Goal: Transaction & Acquisition: Purchase product/service

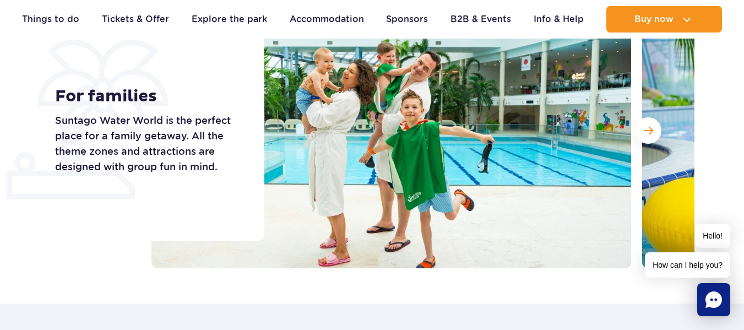
scroll to position [165, 0]
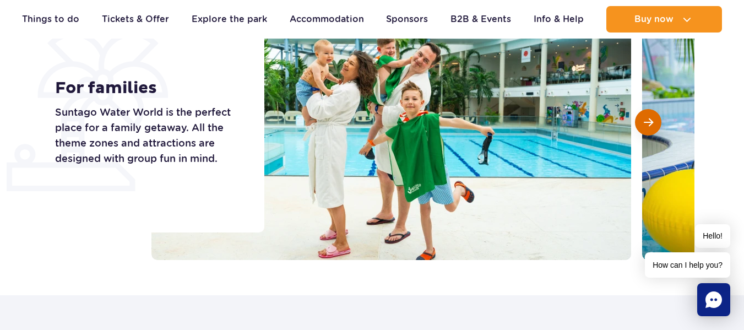
click at [643, 125] on button "Next slide" at bounding box center [648, 122] width 26 height 26
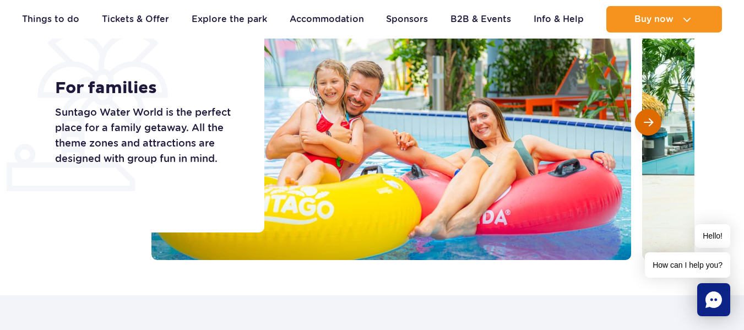
click at [642, 126] on button "Next slide" at bounding box center [648, 122] width 26 height 26
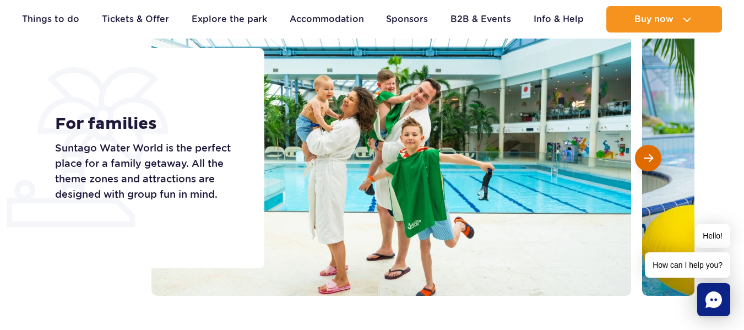
scroll to position [110, 0]
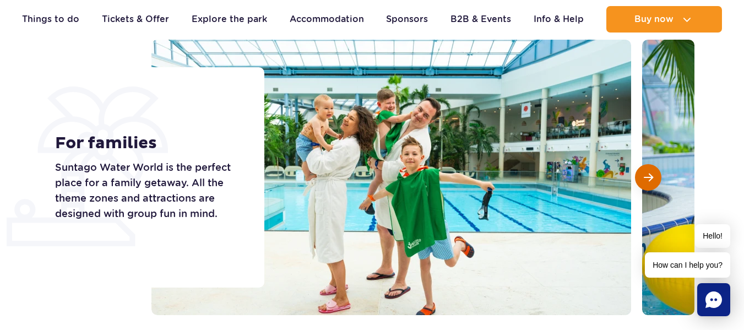
click at [649, 187] on button "Next slide" at bounding box center [648, 177] width 26 height 26
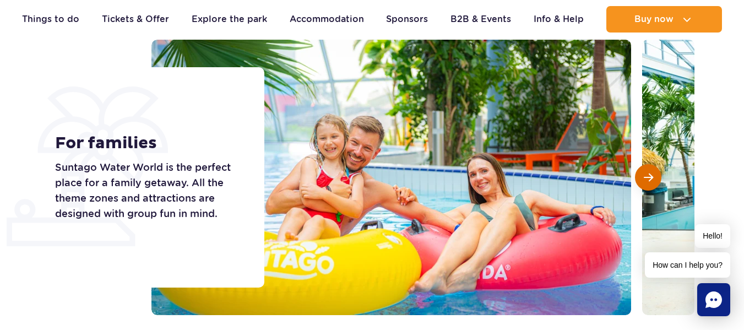
click at [648, 186] on button "Next slide" at bounding box center [648, 177] width 26 height 26
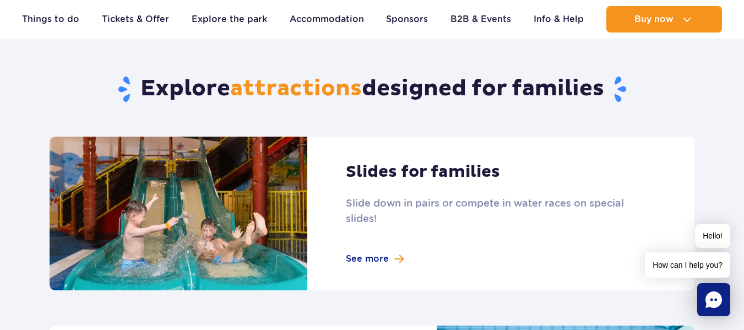
scroll to position [495, 0]
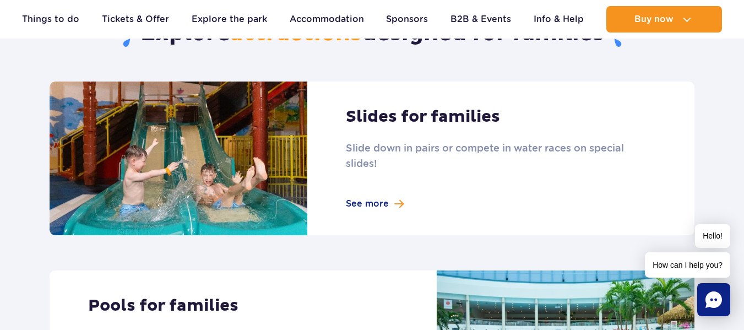
click at [393, 205] on link at bounding box center [372, 158] width 644 height 154
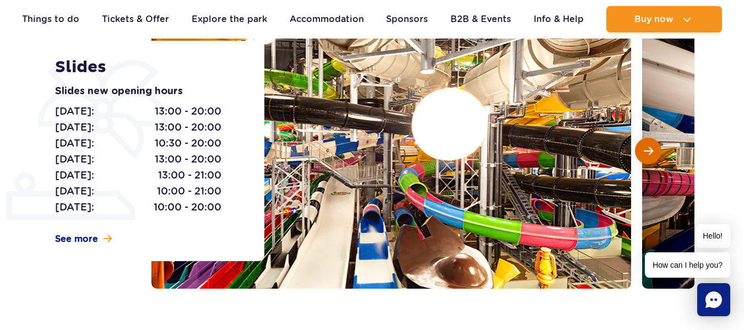
click at [646, 152] on span "Next slide" at bounding box center [647, 151] width 9 height 10
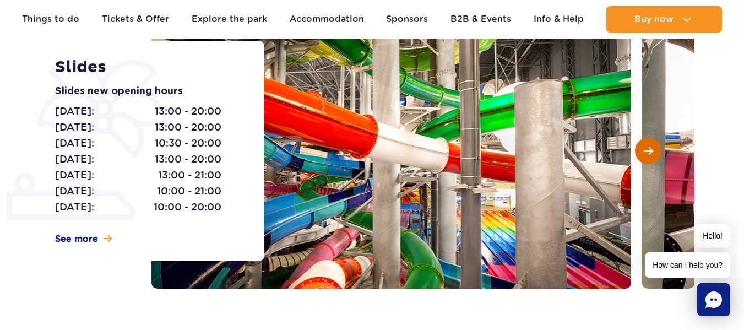
click at [646, 151] on span "Next slide" at bounding box center [647, 151] width 9 height 10
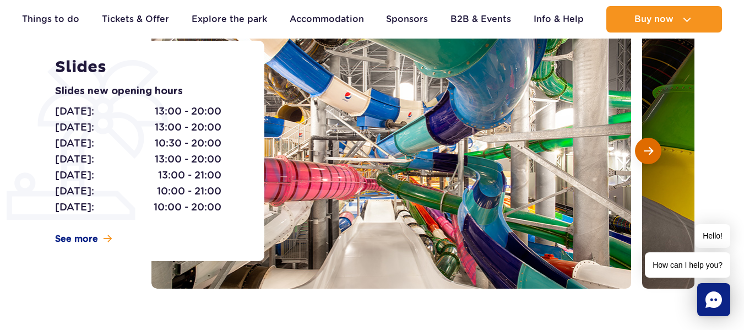
click at [646, 151] on span "Next slide" at bounding box center [647, 151] width 9 height 10
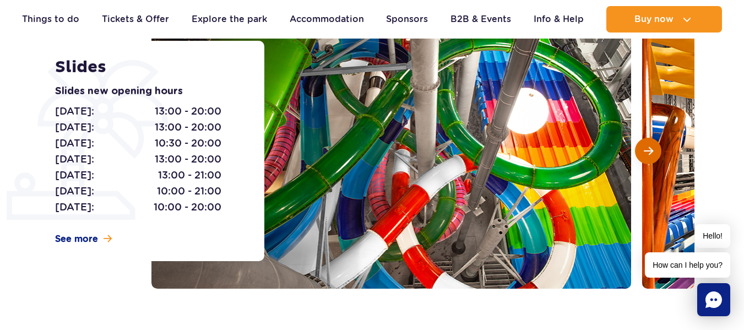
click at [646, 151] on span "Next slide" at bounding box center [647, 151] width 9 height 10
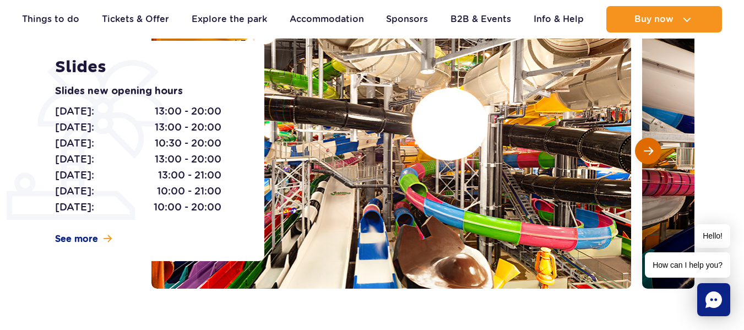
click at [646, 151] on span "Next slide" at bounding box center [647, 151] width 9 height 10
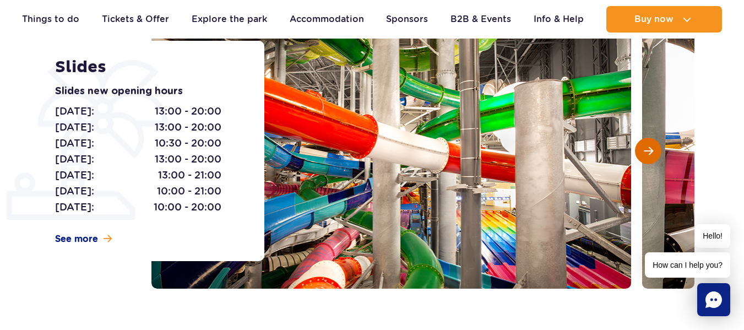
click at [646, 151] on span "Next slide" at bounding box center [647, 151] width 9 height 10
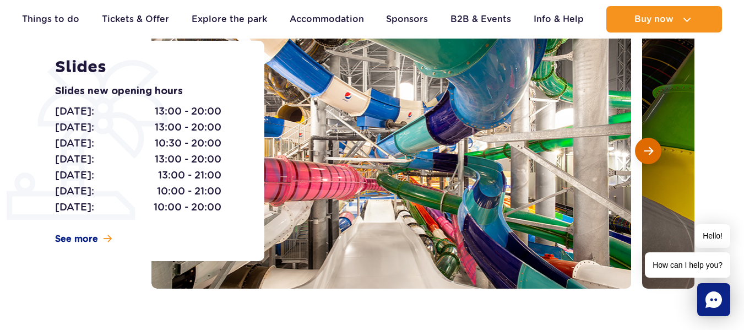
click at [646, 151] on span "Next slide" at bounding box center [647, 151] width 9 height 10
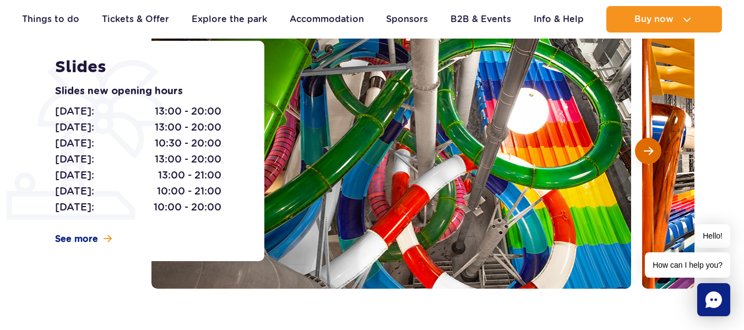
click at [646, 151] on span "Next slide" at bounding box center [647, 151] width 9 height 10
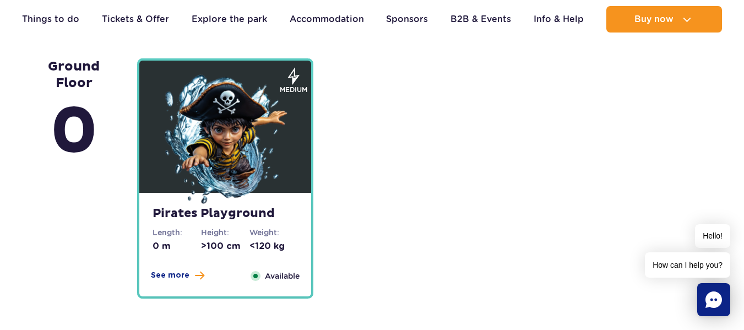
scroll to position [2807, 0]
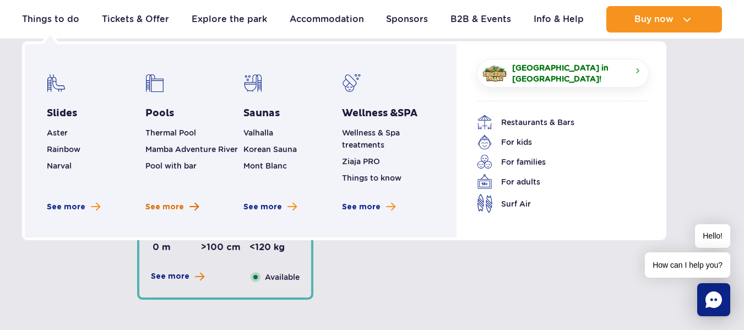
click at [171, 207] on span "See more" at bounding box center [164, 206] width 39 height 11
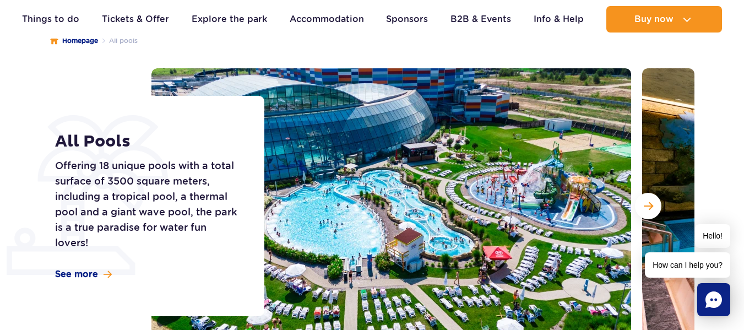
scroll to position [165, 0]
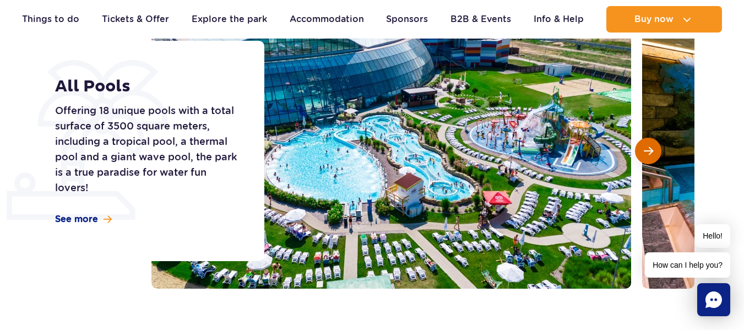
click at [655, 152] on button "Next slide" at bounding box center [648, 151] width 26 height 26
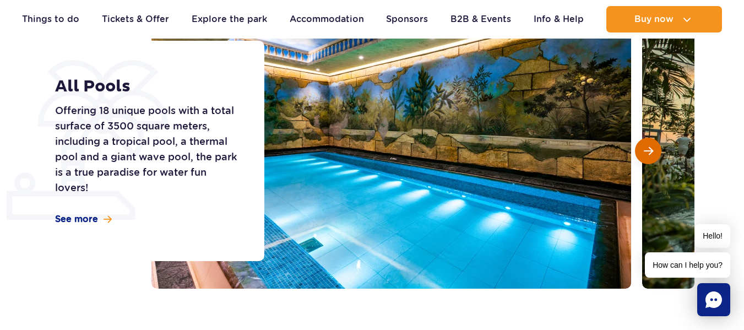
click at [655, 152] on button "Next slide" at bounding box center [648, 151] width 26 height 26
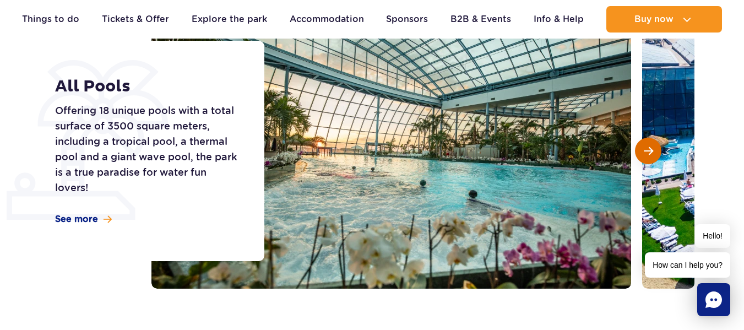
click at [655, 152] on button "Next slide" at bounding box center [648, 151] width 26 height 26
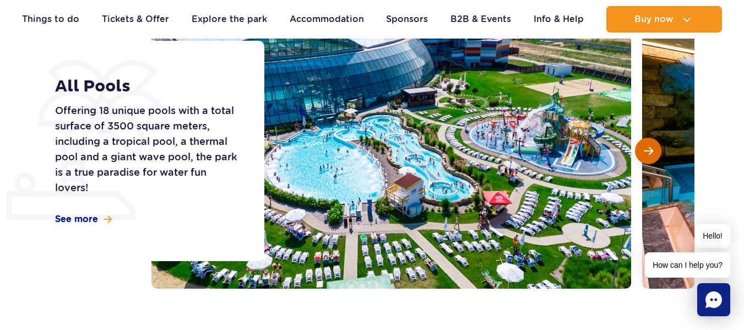
click at [655, 152] on button "Next slide" at bounding box center [648, 151] width 26 height 26
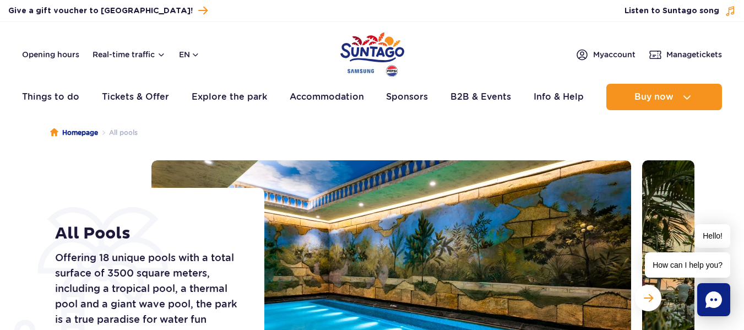
scroll to position [0, 0]
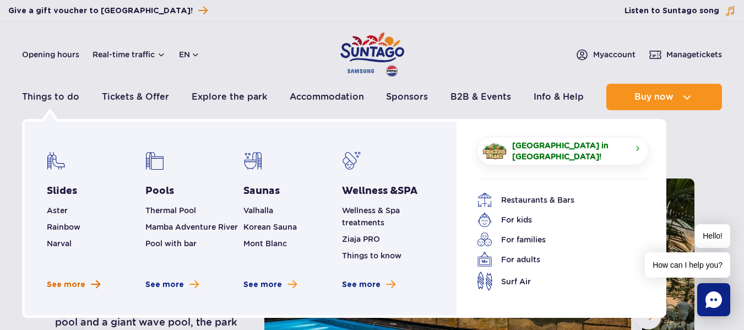
click at [64, 280] on span "See more" at bounding box center [66, 284] width 39 height 11
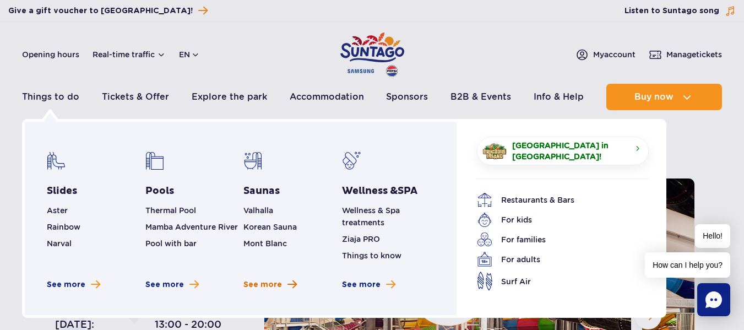
click at [271, 289] on span "See more" at bounding box center [262, 284] width 39 height 11
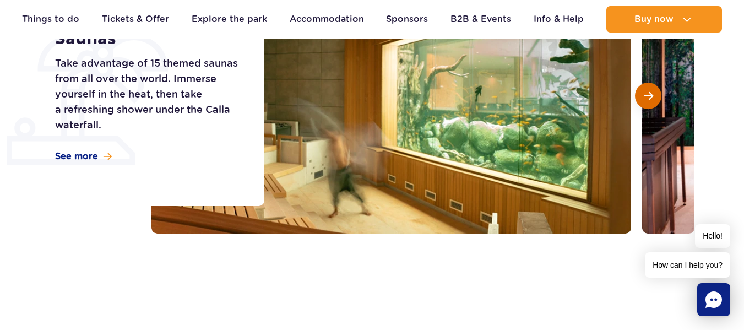
click at [644, 94] on span "Next slide" at bounding box center [647, 96] width 9 height 10
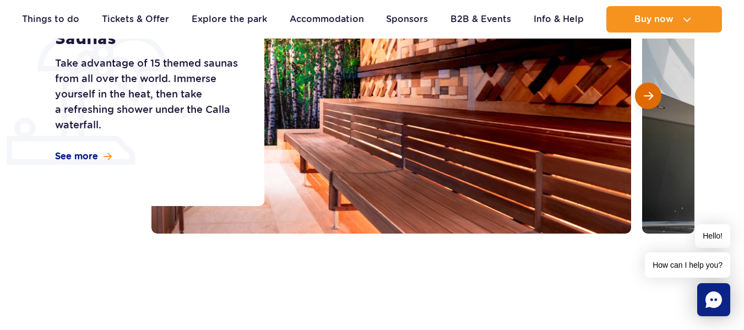
click at [644, 94] on span "Next slide" at bounding box center [647, 96] width 9 height 10
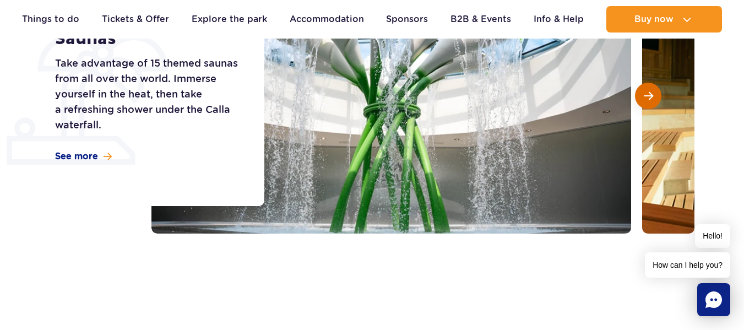
click at [644, 94] on span "Next slide" at bounding box center [647, 96] width 9 height 10
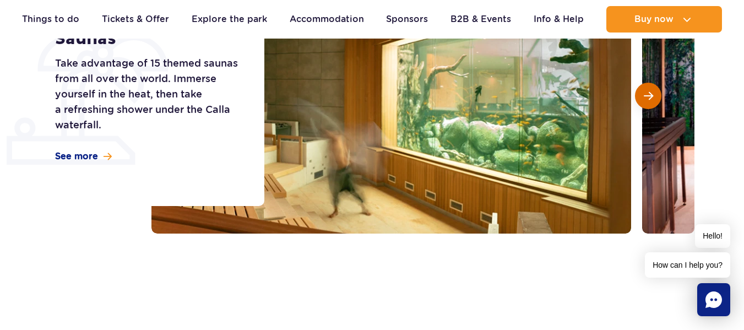
click at [653, 91] on button "Next slide" at bounding box center [648, 96] width 26 height 26
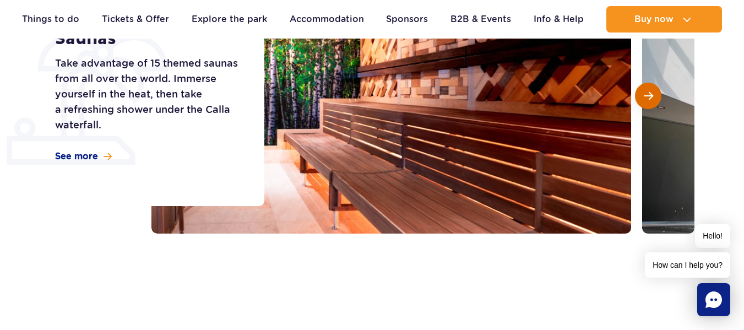
click at [653, 91] on button "Next slide" at bounding box center [648, 96] width 26 height 26
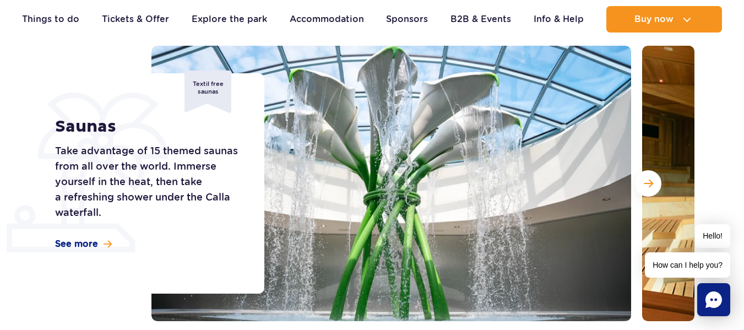
scroll to position [165, 0]
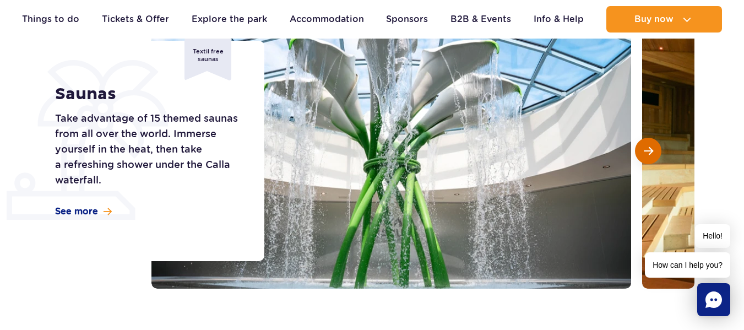
click at [658, 149] on button "Next slide" at bounding box center [648, 151] width 26 height 26
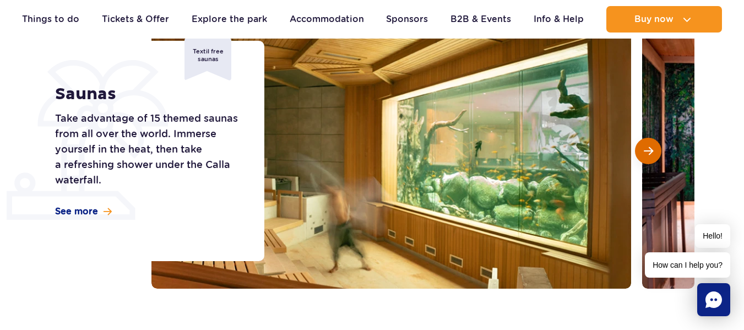
click at [658, 149] on button "Next slide" at bounding box center [648, 151] width 26 height 26
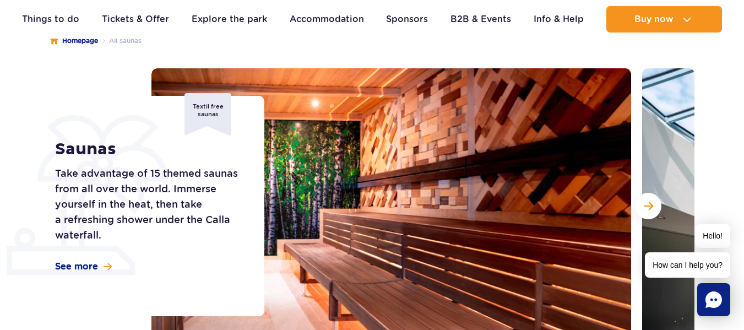
scroll to position [0, 0]
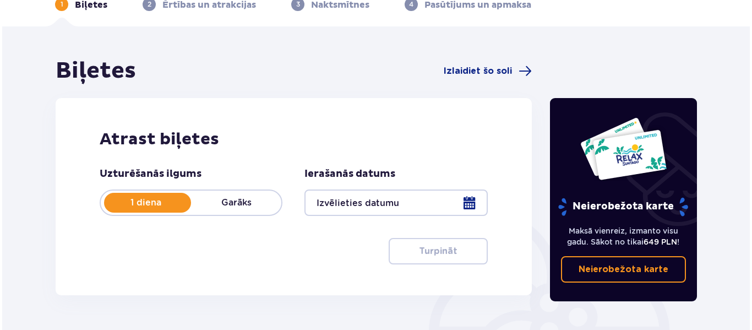
scroll to position [110, 0]
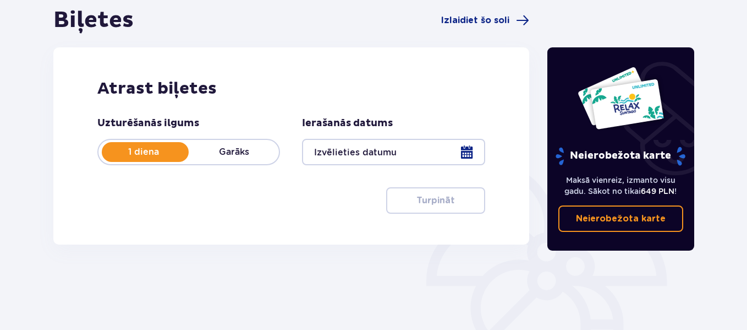
click at [466, 156] on div at bounding box center [393, 152] width 183 height 26
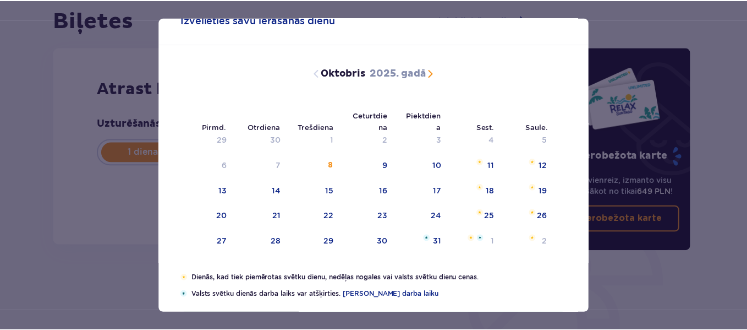
scroll to position [55, 0]
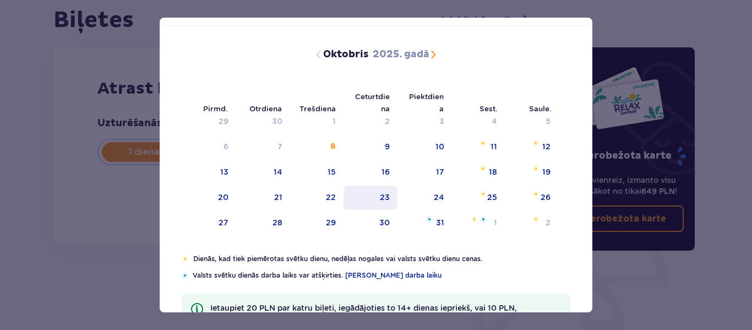
click at [393, 194] on div "23" at bounding box center [370, 197] width 54 height 24
type input "[DATE]"
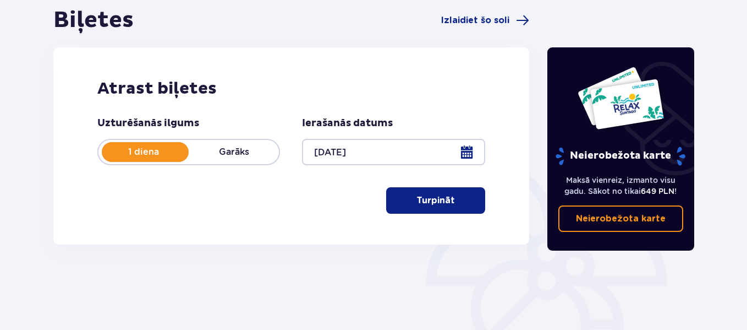
click at [443, 203] on font "Turpināt" at bounding box center [436, 200] width 39 height 9
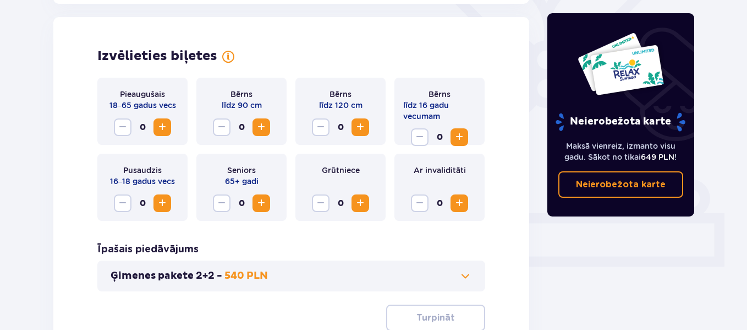
scroll to position [306, 0]
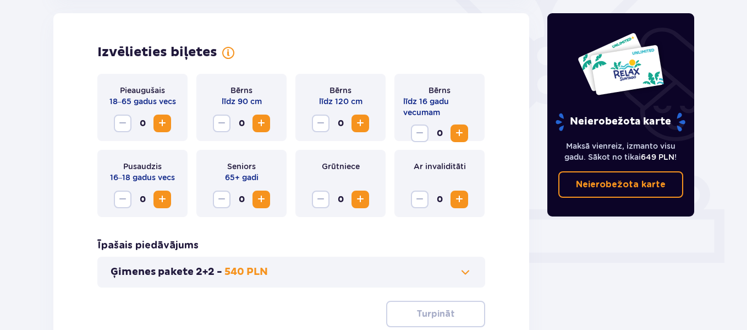
click at [165, 124] on span "Palielināt" at bounding box center [162, 123] width 13 height 13
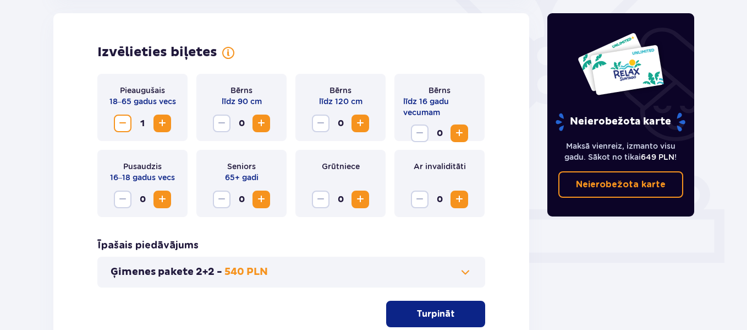
click at [165, 124] on span "Palielināt" at bounding box center [162, 123] width 13 height 13
click at [458, 132] on span "Palielināt" at bounding box center [459, 133] width 13 height 13
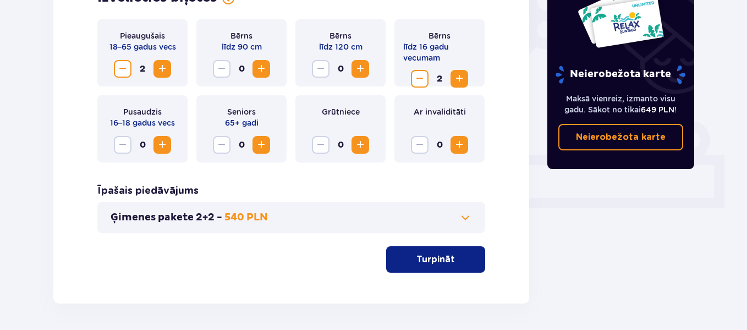
scroll to position [361, 0]
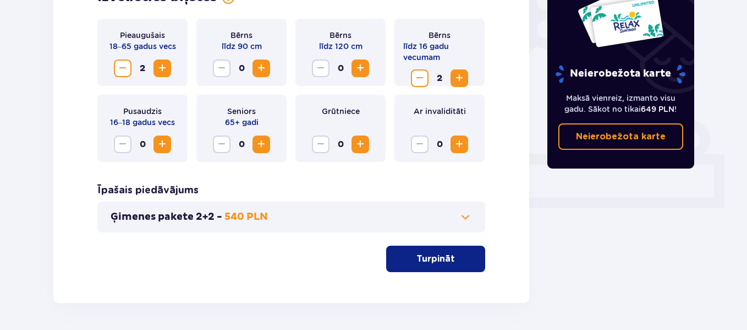
click at [449, 260] on button "Turpināt" at bounding box center [435, 258] width 99 height 26
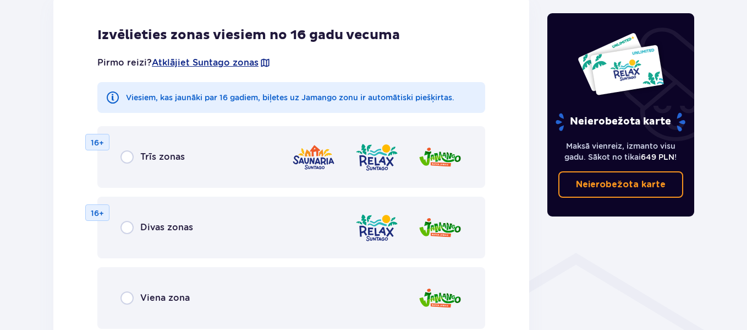
scroll to position [666, 0]
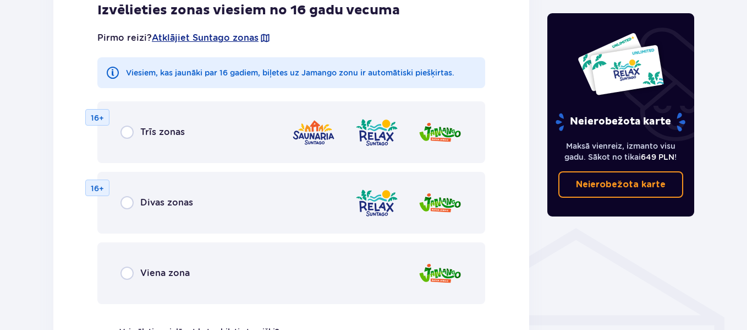
click at [125, 133] on input "radio" at bounding box center [127, 131] width 13 height 13
radio input "true"
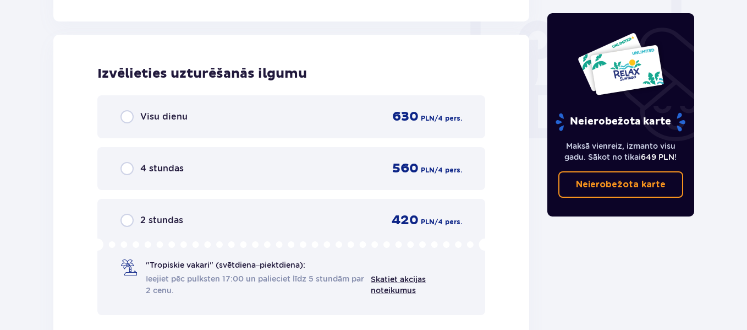
scroll to position [1028, 0]
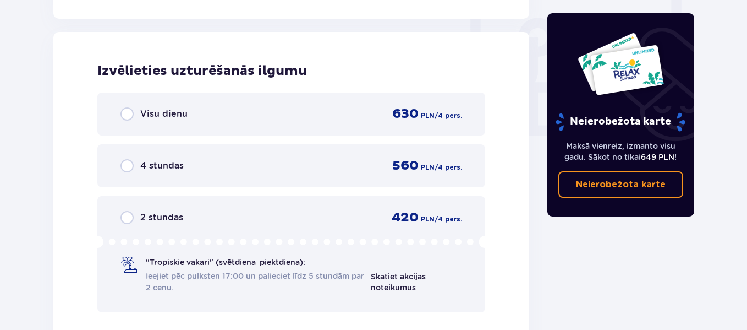
click at [129, 112] on input "radio" at bounding box center [127, 113] width 13 height 13
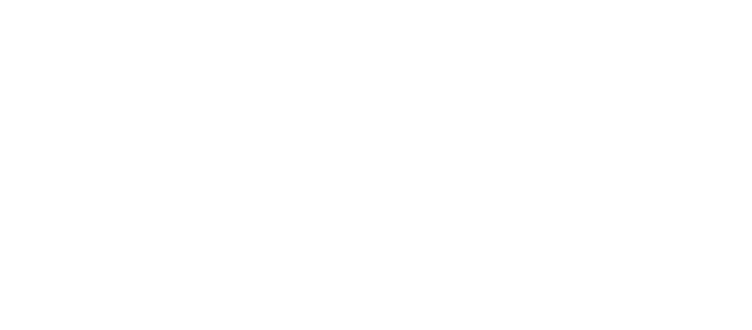
scroll to position [0, 0]
